Goal: Communication & Community: Answer question/provide support

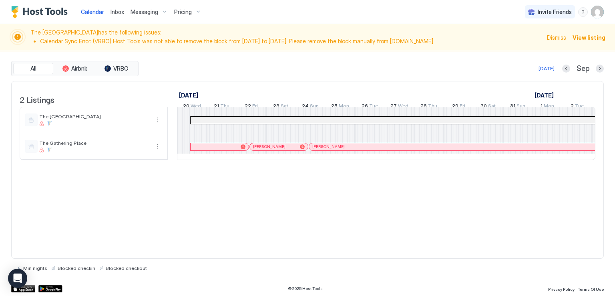
scroll to position [0, 445]
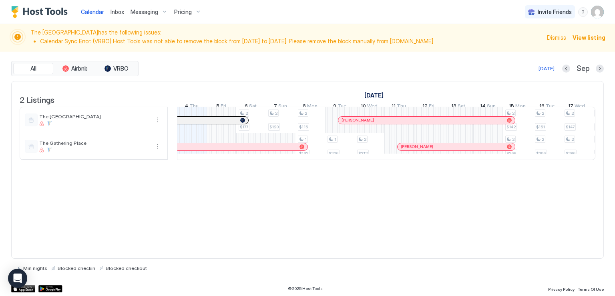
click at [261, 13] on div "Calendar Inbox Messaging Pricing Invite Friends RM" at bounding box center [307, 12] width 615 height 24
click at [115, 12] on span "Inbox" at bounding box center [118, 11] width 14 height 7
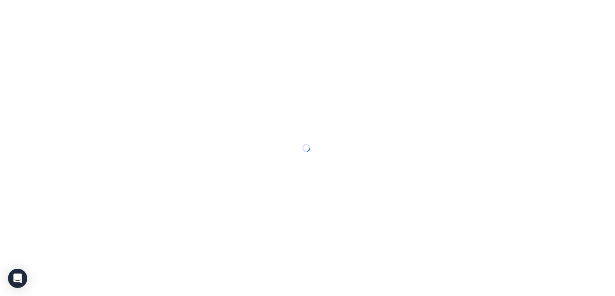
click at [256, 16] on div at bounding box center [307, 148] width 615 height 296
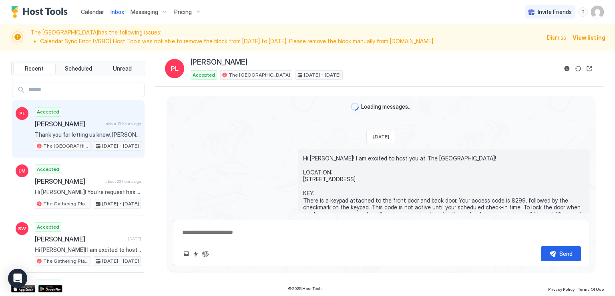
scroll to position [192, 0]
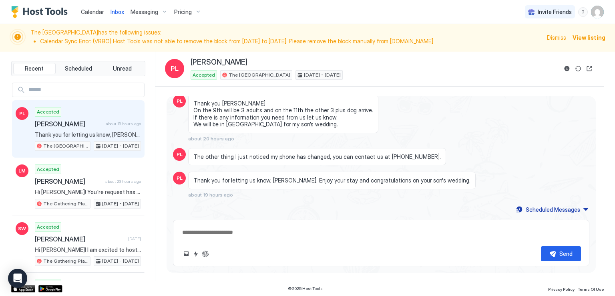
click at [391, 20] on div "Calendar Inbox Messaging Pricing Invite Friends RM" at bounding box center [307, 12] width 615 height 24
click at [519, 98] on div "PL Thank you [PERSON_NAME] On the 9th will be 3 adults and on the 11th the othe…" at bounding box center [381, 118] width 417 height 47
click at [433, 19] on div "Calendar Inbox Messaging Pricing Invite Friends RM" at bounding box center [307, 12] width 615 height 24
type textarea "*"
